Goal: Find specific page/section

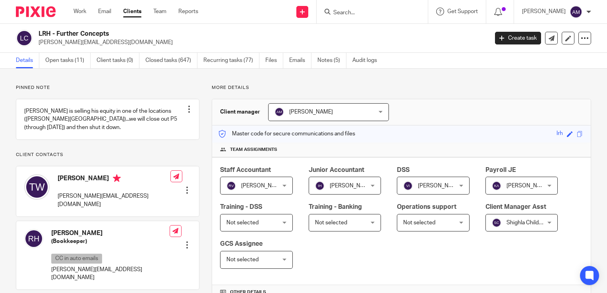
click at [361, 14] on input "Search" at bounding box center [367, 13] width 71 height 7
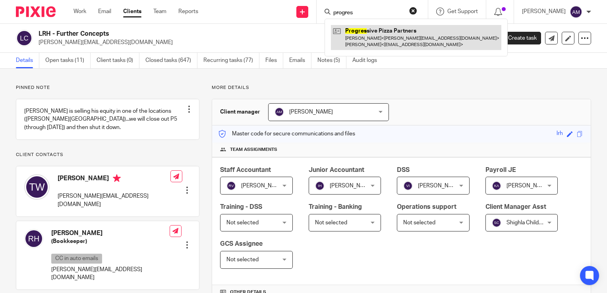
type input "progres"
click at [407, 43] on link at bounding box center [416, 37] width 170 height 25
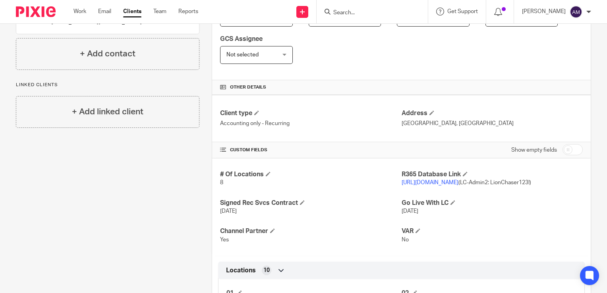
scroll to position [208, 0]
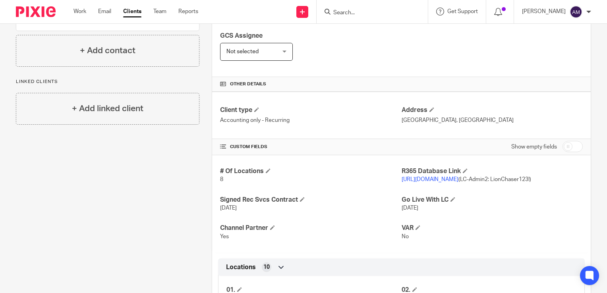
click at [443, 179] on link "https://pizzapartners.restaurant365.com/" at bounding box center [429, 180] width 57 height 6
